Goal: Task Accomplishment & Management: Manage account settings

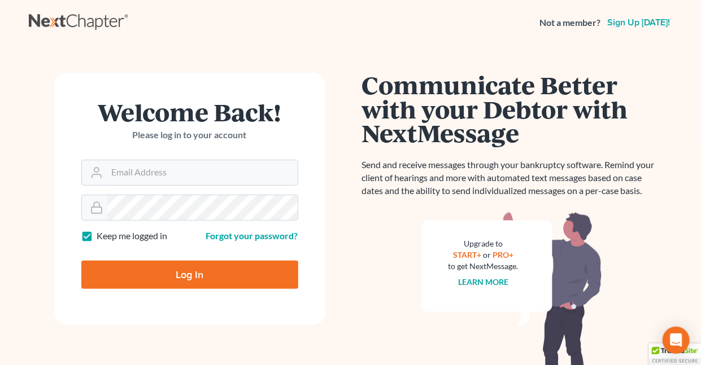
click at [97, 239] on label "Keep me logged in" at bounding box center [132, 236] width 71 height 13
click at [102, 237] on input "Keep me logged in" at bounding box center [105, 233] width 7 height 7
checkbox input "false"
click at [147, 177] on input "Email Address" at bounding box center [202, 172] width 190 height 25
type input "[EMAIL_ADDRESS][DOMAIN_NAME]"
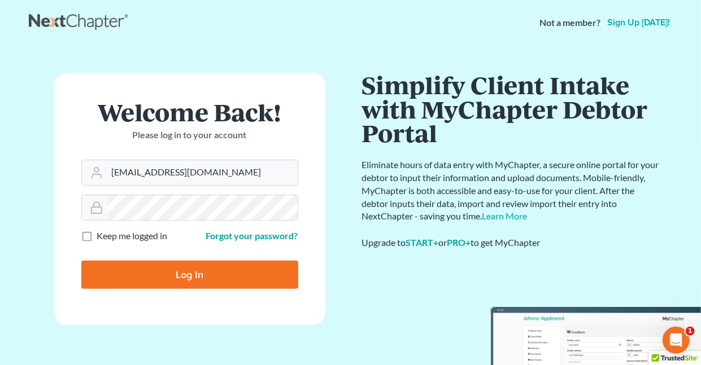
click at [187, 269] on input "Log In" at bounding box center [189, 275] width 217 height 28
type input "Thinking..."
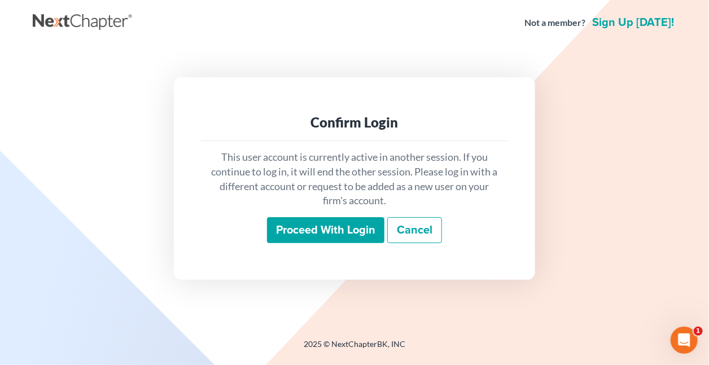
click at [344, 229] on input "Proceed with login" at bounding box center [325, 230] width 117 height 26
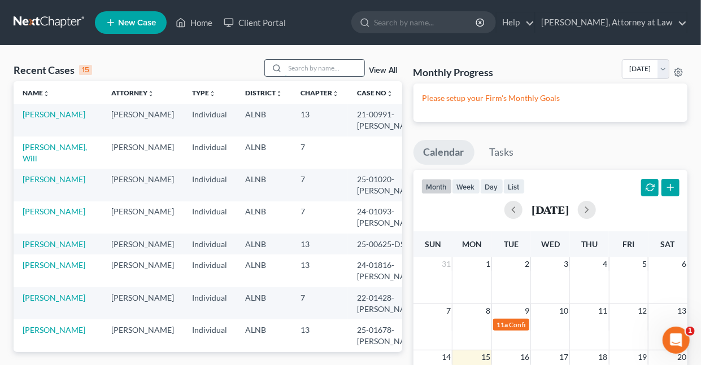
click at [314, 67] on input "search" at bounding box center [324, 68] width 79 height 16
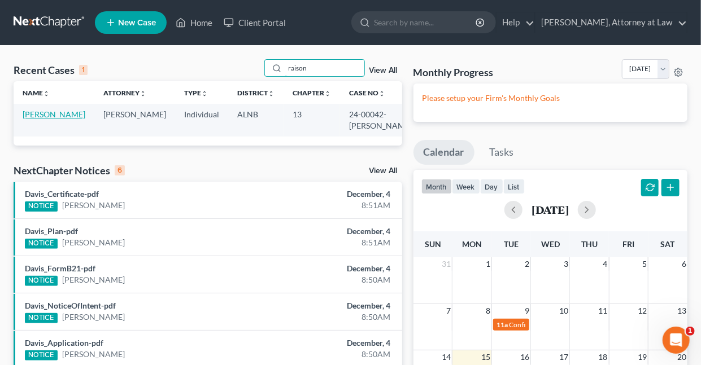
type input "raison"
click at [56, 114] on link "Raison, Sharon" at bounding box center [54, 115] width 63 height 10
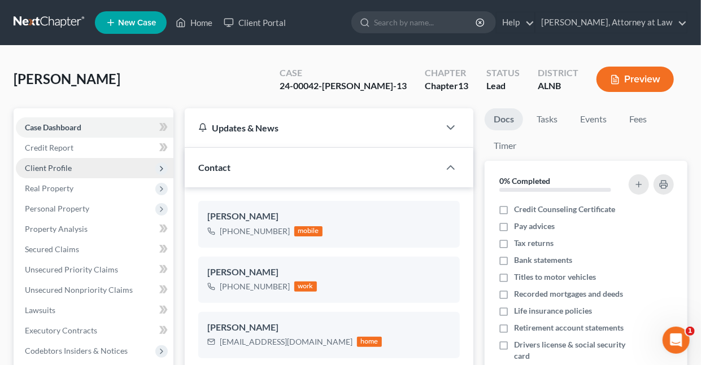
click at [55, 171] on span "Client Profile" at bounding box center [48, 168] width 47 height 10
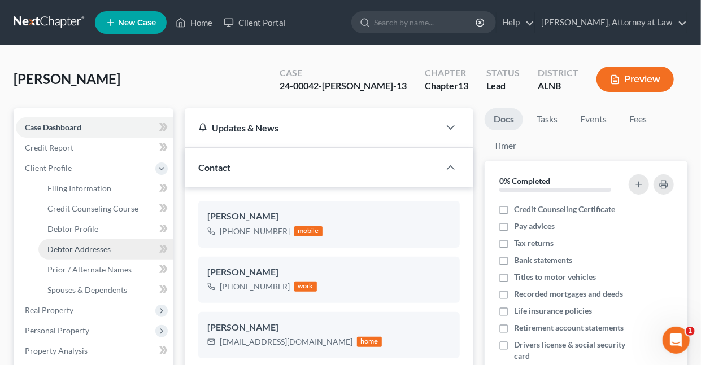
click at [102, 247] on span "Debtor Addresses" at bounding box center [78, 249] width 63 height 10
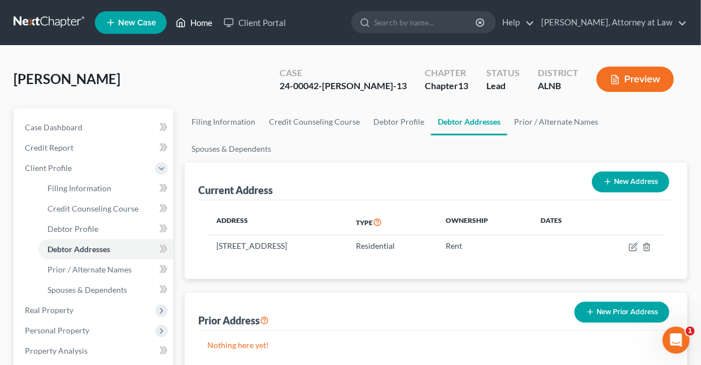
click at [199, 22] on link "Home" at bounding box center [194, 22] width 48 height 20
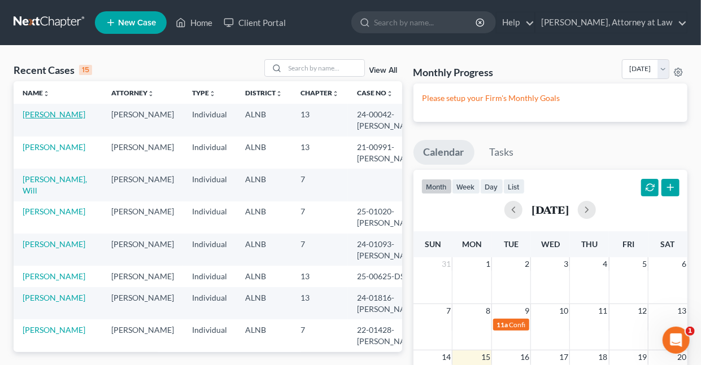
click at [56, 114] on link "Raison, Sharon" at bounding box center [54, 115] width 63 height 10
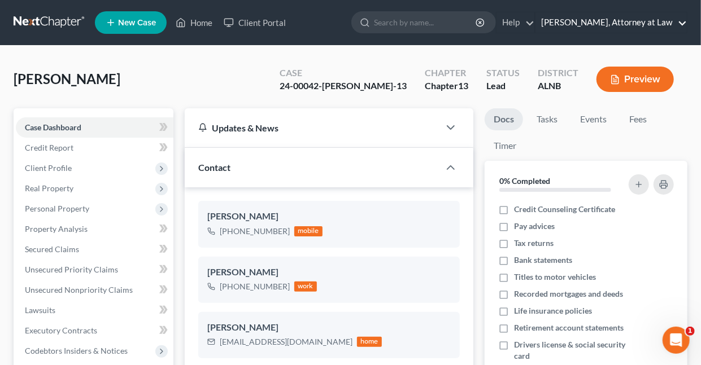
click at [683, 21] on link "Daisy M. Holder, Attorney at Law" at bounding box center [610, 22] width 151 height 20
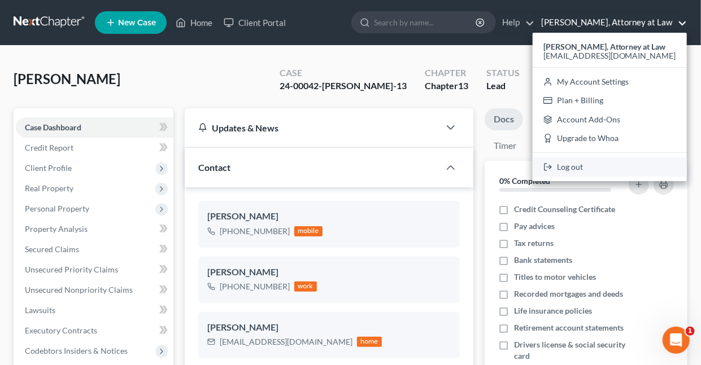
click at [583, 167] on link "Log out" at bounding box center [609, 167] width 154 height 19
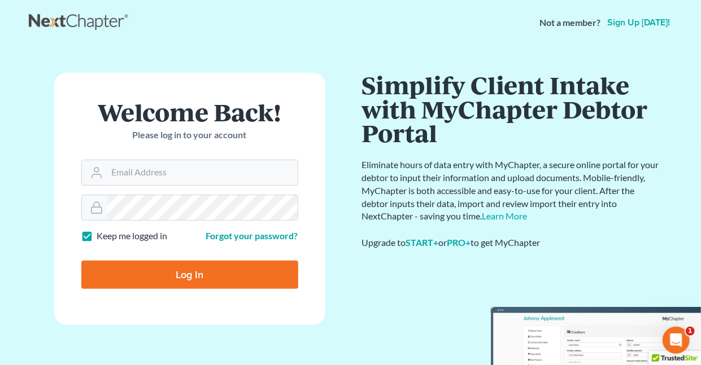
click at [97, 235] on label "Keep me logged in" at bounding box center [132, 236] width 71 height 13
click at [102, 235] on input "Keep me logged in" at bounding box center [105, 233] width 7 height 7
checkbox input "false"
click at [146, 177] on input "Email Address" at bounding box center [202, 172] width 190 height 25
type input "[EMAIL_ADDRESS][DOMAIN_NAME]"
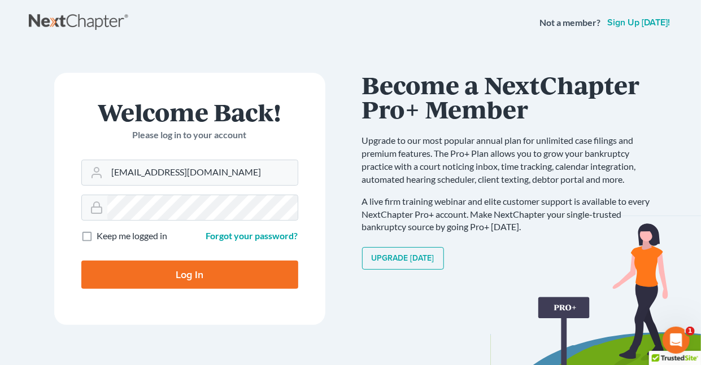
click at [191, 273] on input "Log In" at bounding box center [189, 275] width 217 height 28
type input "Thinking..."
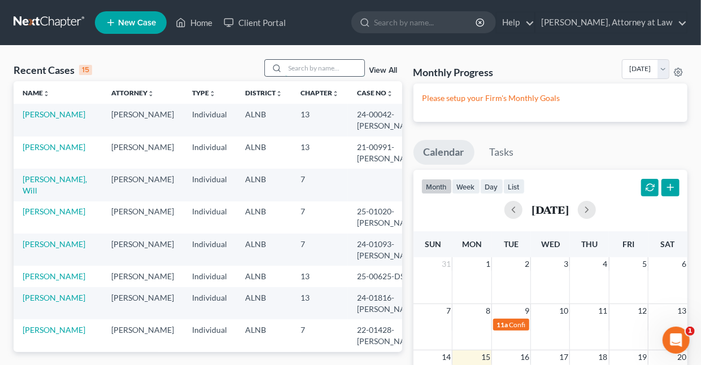
click at [311, 69] on input "search" at bounding box center [324, 68] width 79 height 16
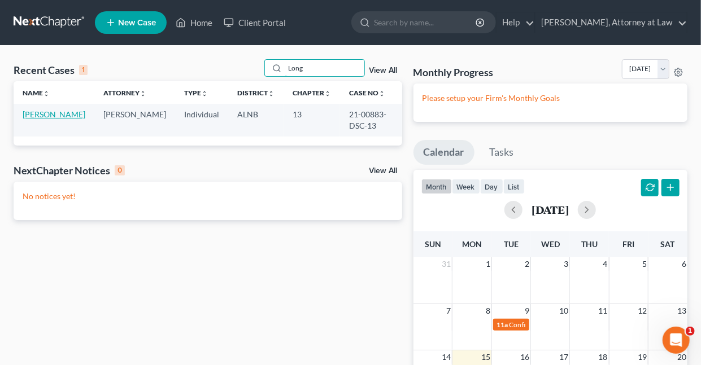
type input "Long"
click at [55, 113] on link "Long, Deborah" at bounding box center [54, 115] width 63 height 10
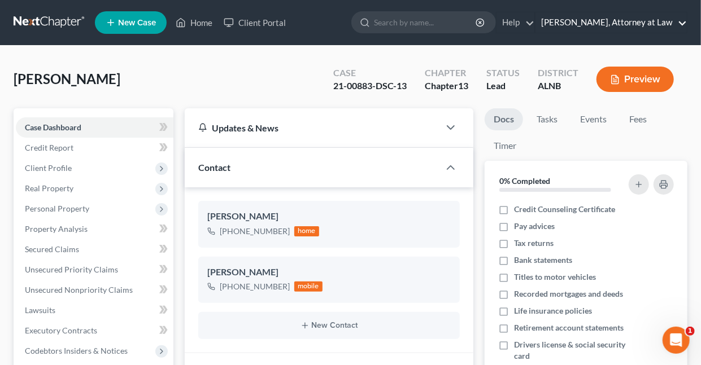
click at [682, 23] on link "Daisy M. Holder, Attorney at Law" at bounding box center [610, 22] width 151 height 20
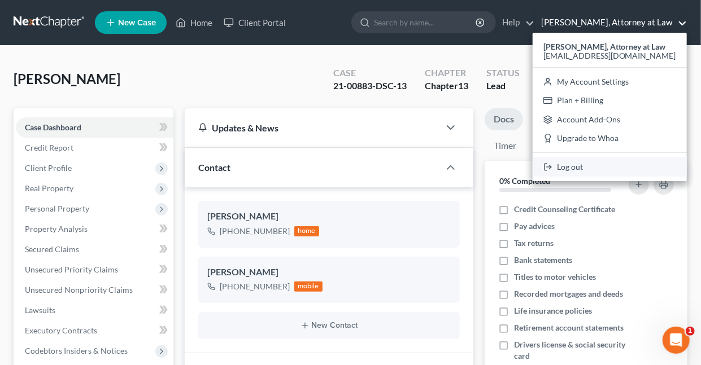
click at [583, 167] on link "Log out" at bounding box center [609, 167] width 154 height 19
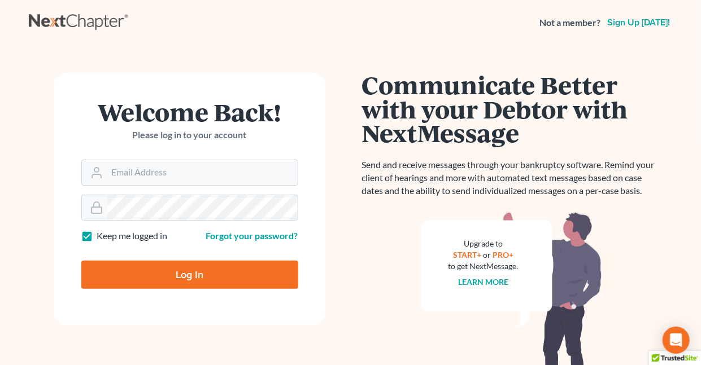
click at [97, 236] on label "Keep me logged in" at bounding box center [132, 236] width 71 height 13
click at [102, 236] on input "Keep me logged in" at bounding box center [105, 233] width 7 height 7
checkbox input "false"
click at [138, 172] on input "Email Address" at bounding box center [202, 172] width 190 height 25
type input "[EMAIL_ADDRESS][DOMAIN_NAME]"
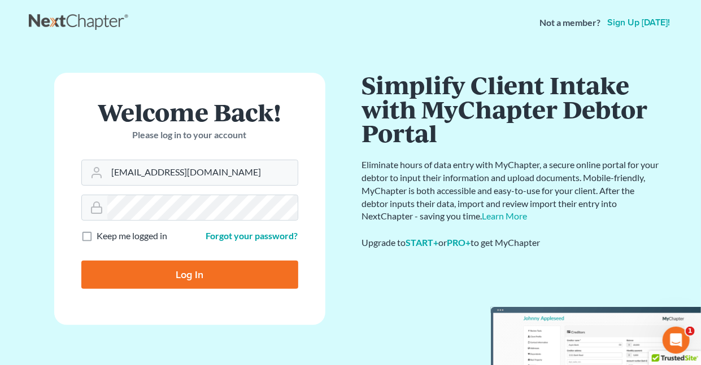
click at [182, 273] on input "Log In" at bounding box center [189, 275] width 217 height 28
type input "Thinking..."
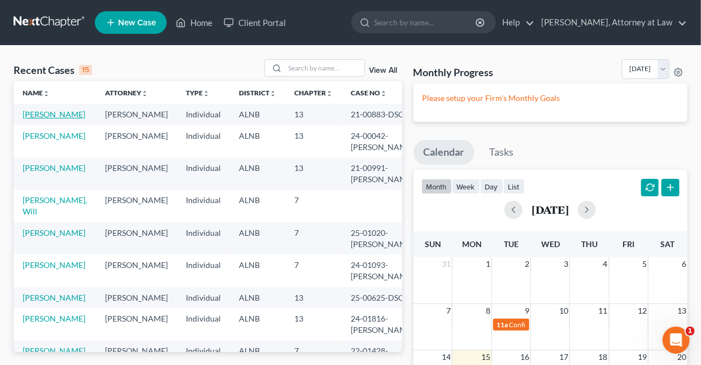
click at [55, 111] on link "[PERSON_NAME]" at bounding box center [54, 115] width 63 height 10
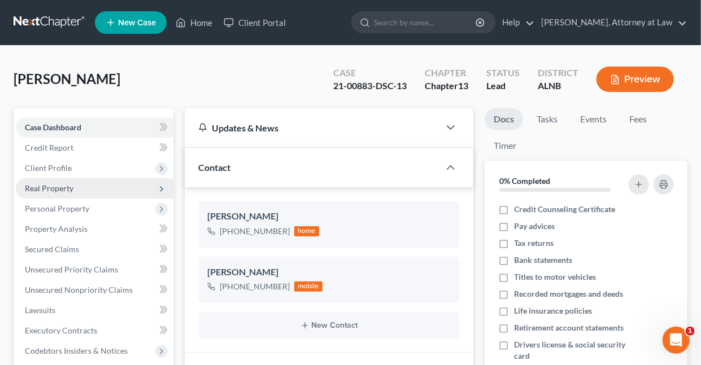
click at [56, 187] on span "Real Property" at bounding box center [49, 189] width 49 height 10
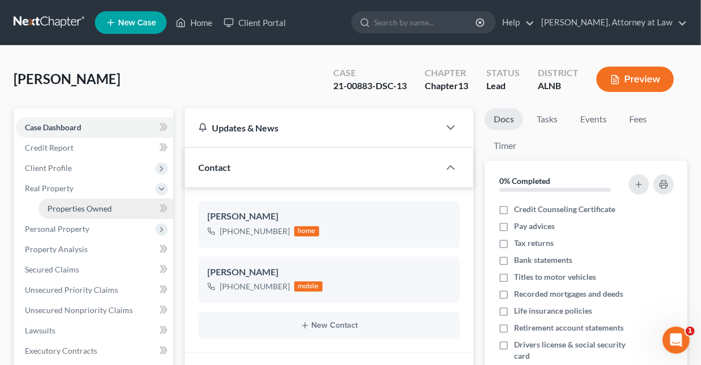
click at [74, 209] on span "Properties Owned" at bounding box center [79, 209] width 64 height 10
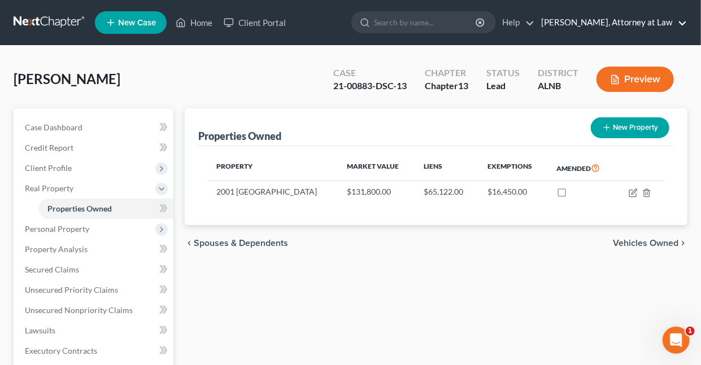
click at [682, 21] on link "Daisy M. Holder, Attorney at Law" at bounding box center [610, 22] width 151 height 20
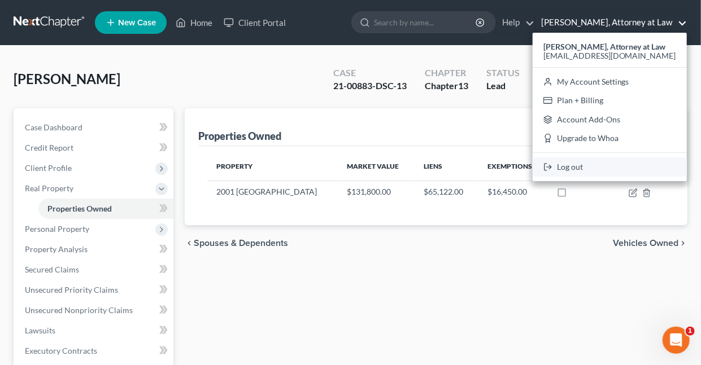
click at [584, 167] on link "Log out" at bounding box center [609, 167] width 154 height 19
